Goal: Transaction & Acquisition: Purchase product/service

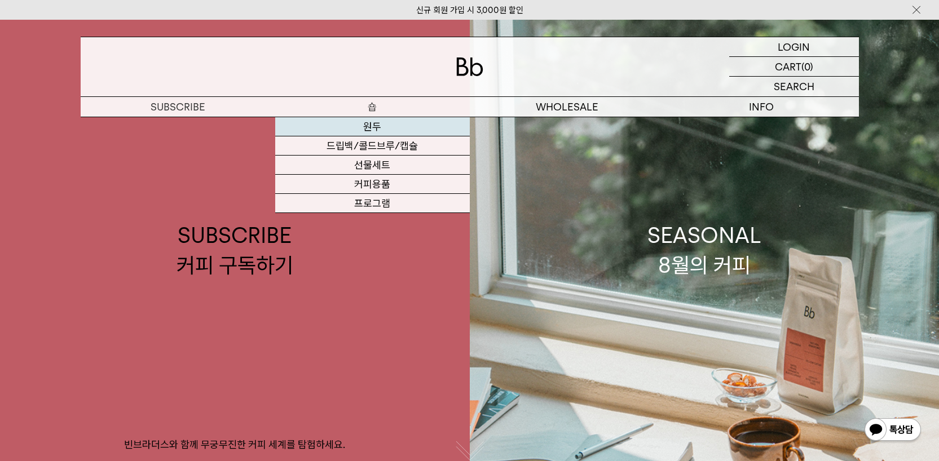
click at [375, 129] on link "원두" at bounding box center [372, 126] width 195 height 19
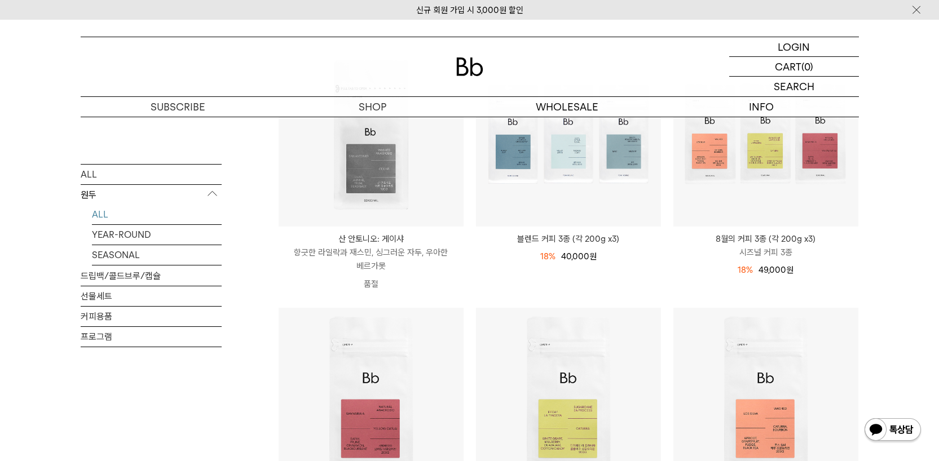
scroll to position [179, 0]
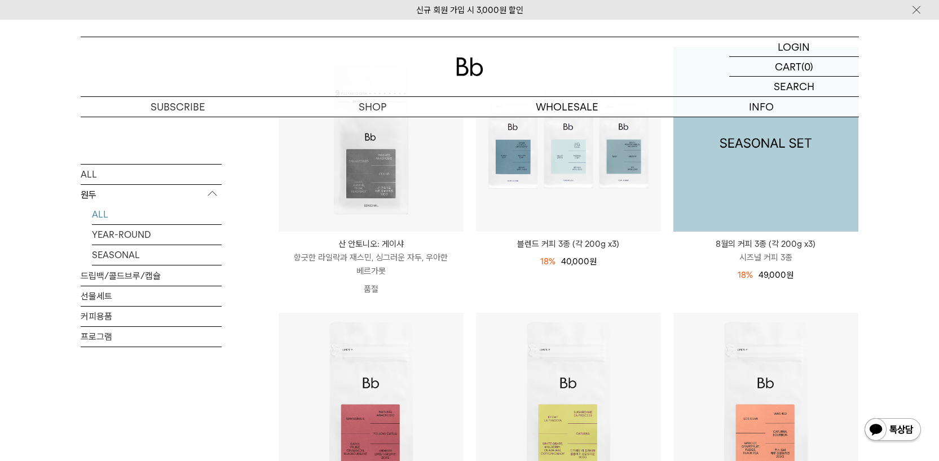
click at [806, 213] on img at bounding box center [765, 139] width 185 height 185
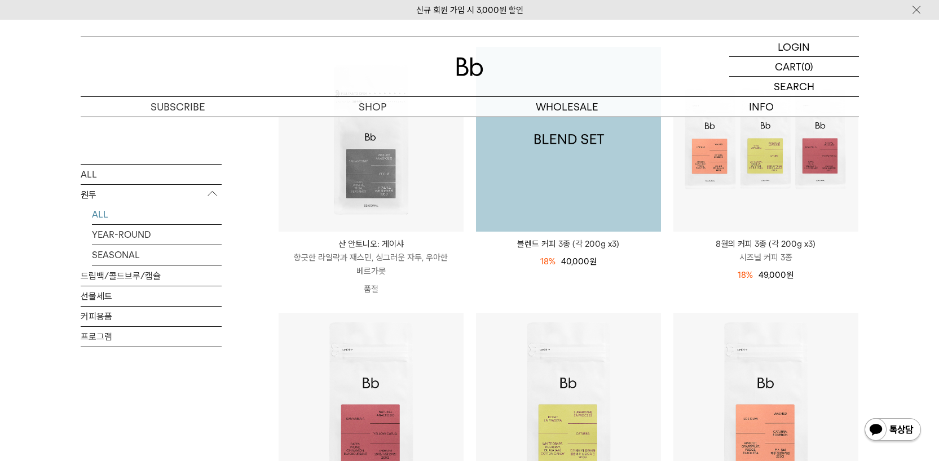
click at [588, 184] on img at bounding box center [568, 139] width 185 height 185
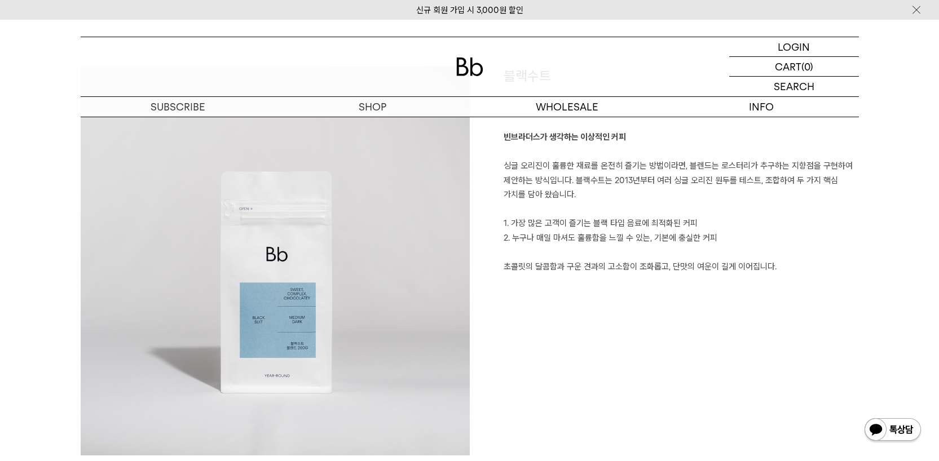
scroll to position [892, 0]
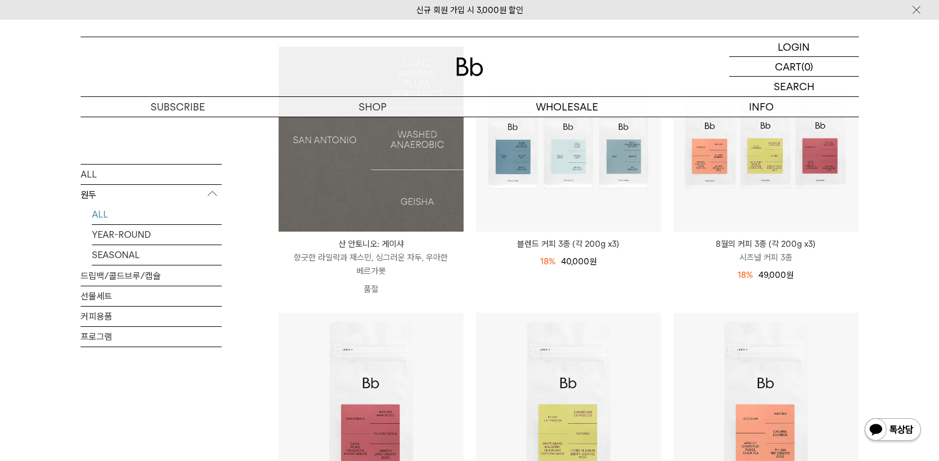
scroll to position [179, 0]
